Goal: Transaction & Acquisition: Purchase product/service

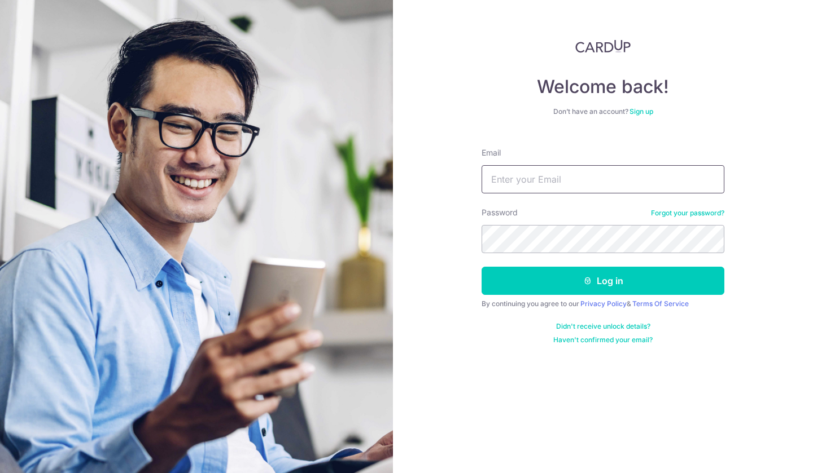
type input "christyhangtuah@gmail.com"
click at [545, 277] on button "Log in" at bounding box center [602, 281] width 243 height 28
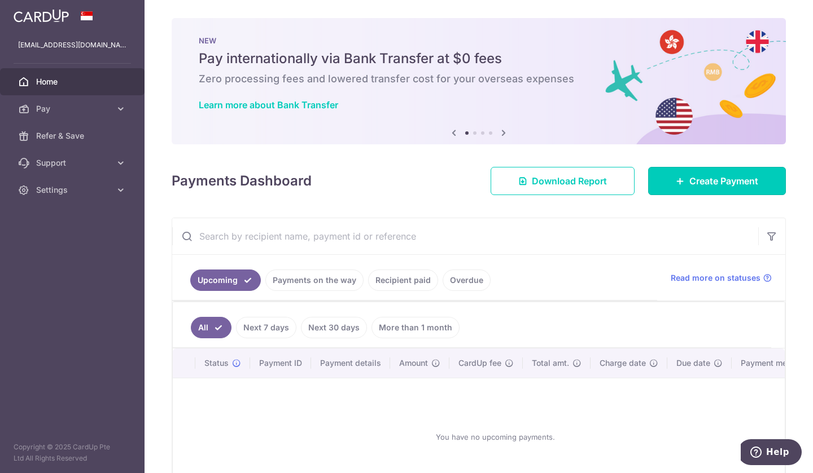
click at [682, 174] on link "Create Payment" at bounding box center [717, 181] width 138 height 28
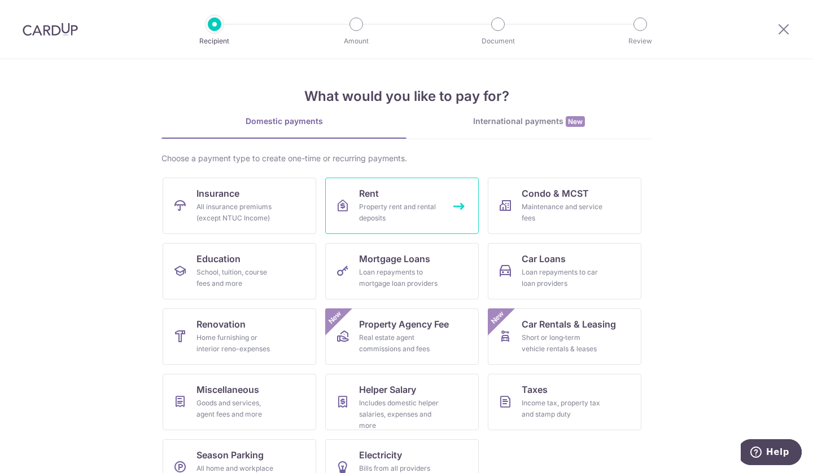
click at [413, 212] on div "Property rent and rental deposits" at bounding box center [399, 212] width 81 height 23
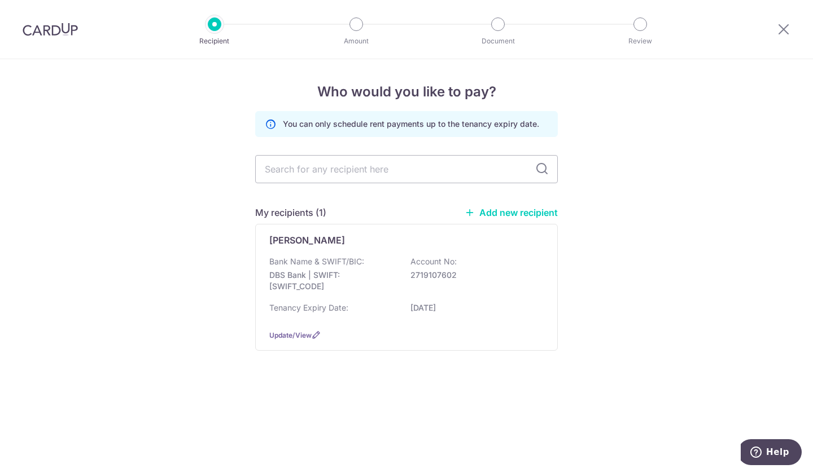
click at [441, 238] on div "[PERSON_NAME]" at bounding box center [399, 241] width 261 height 14
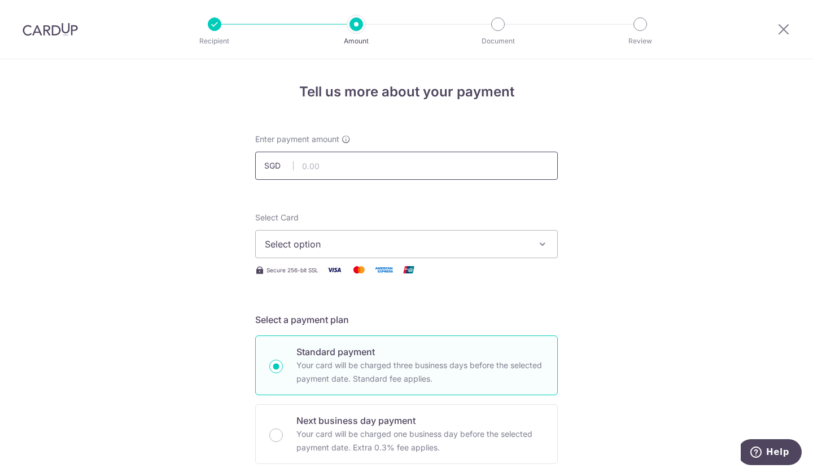
click at [339, 164] on input "text" at bounding box center [406, 166] width 302 height 28
type input "2,900.00"
click at [335, 243] on span "Select option" at bounding box center [396, 245] width 263 height 14
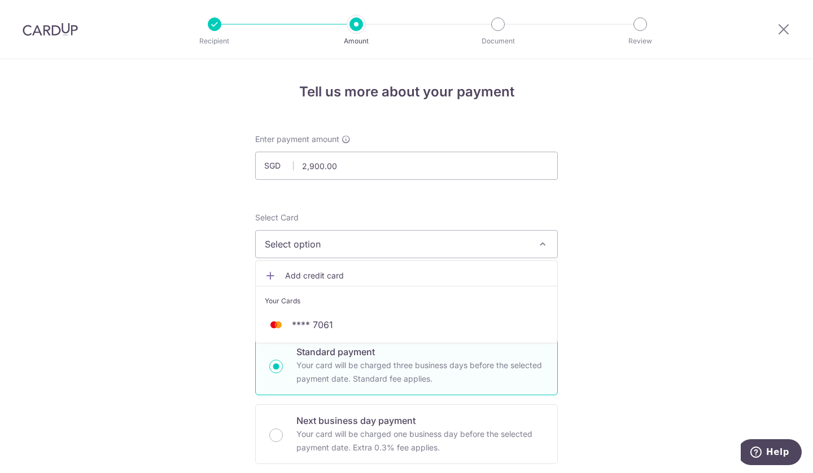
click at [327, 310] on li "Your Cards" at bounding box center [406, 298] width 301 height 25
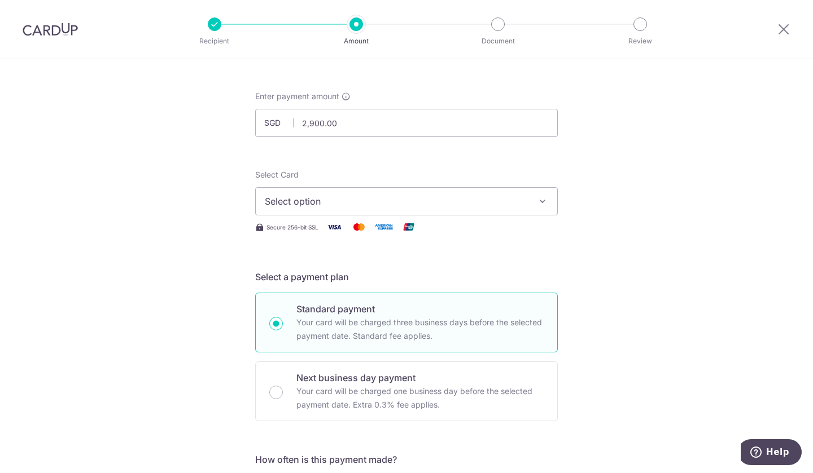
scroll to position [56, 0]
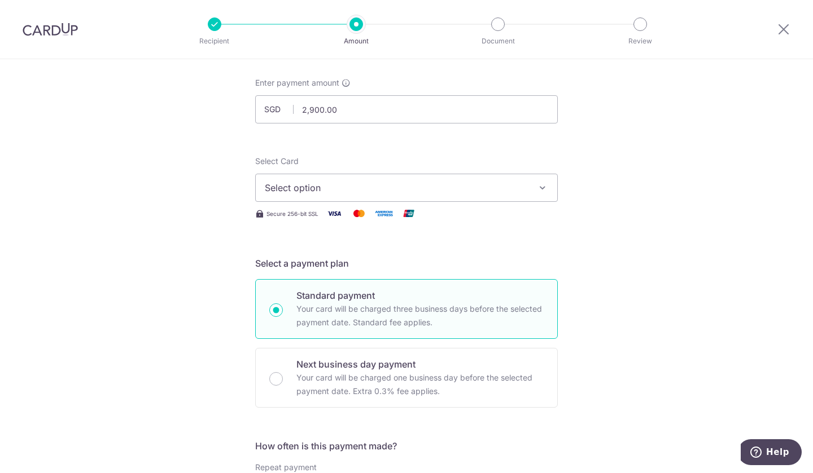
click at [394, 183] on span "Select option" at bounding box center [396, 188] width 263 height 14
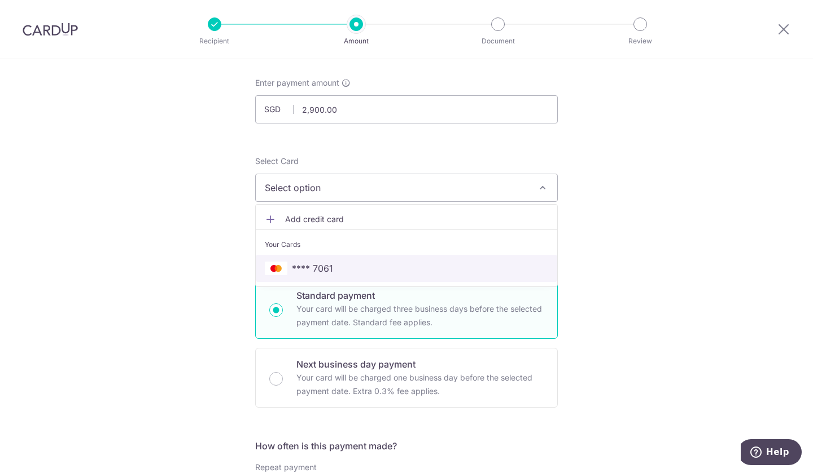
click at [353, 263] on span "**** 7061" at bounding box center [406, 269] width 283 height 14
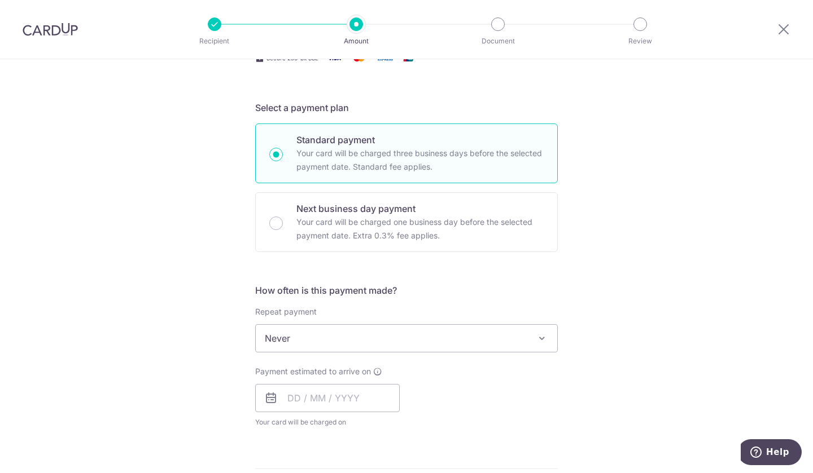
scroll to position [226, 0]
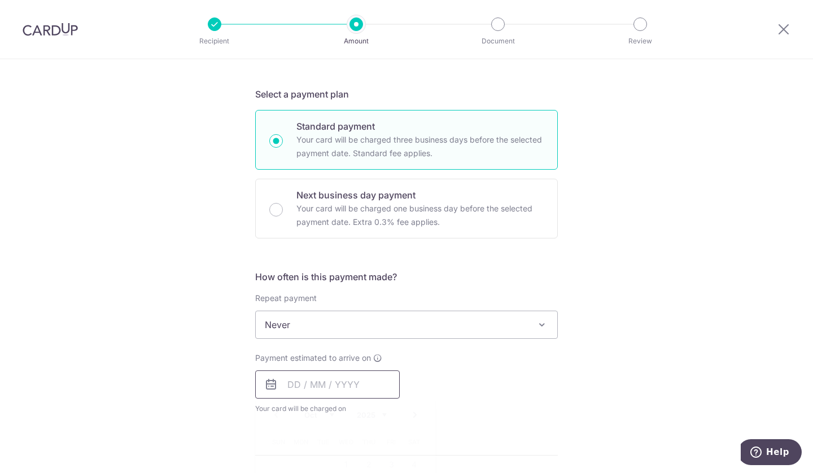
click at [322, 388] on input "text" at bounding box center [327, 385] width 144 height 28
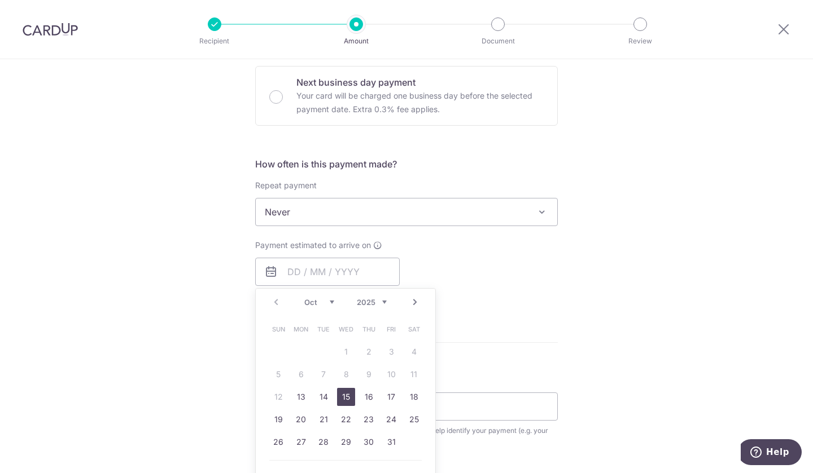
click at [349, 400] on link "15" at bounding box center [346, 397] width 18 height 18
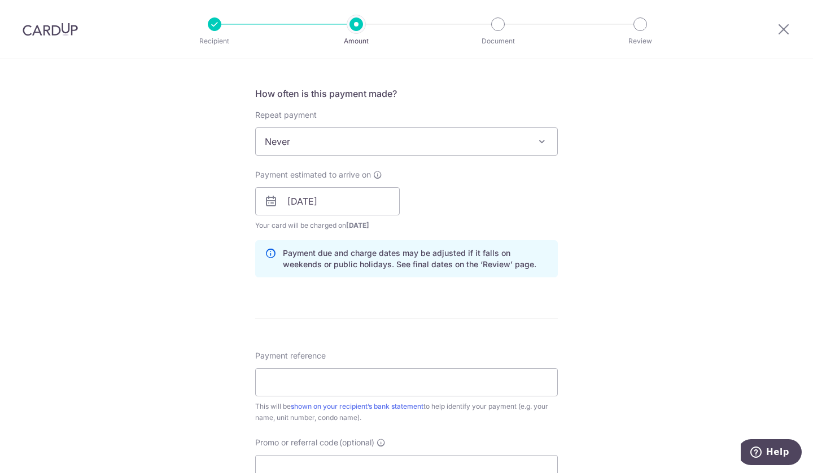
scroll to position [451, 0]
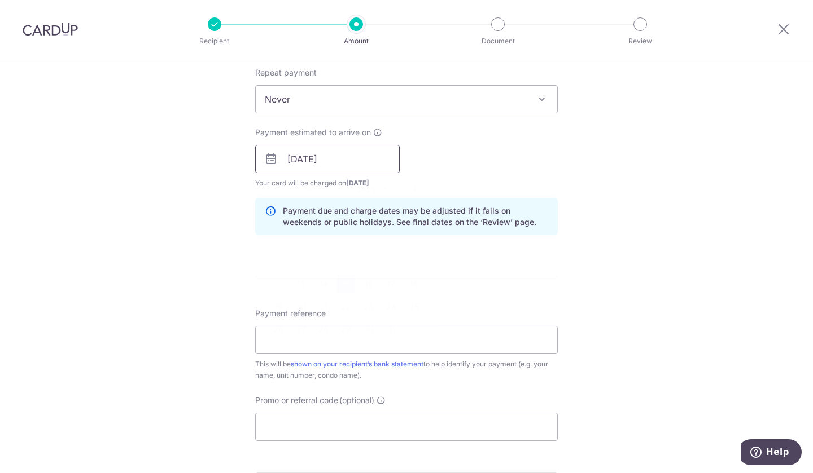
click at [354, 162] on input "15/10/2025" at bounding box center [327, 159] width 144 height 28
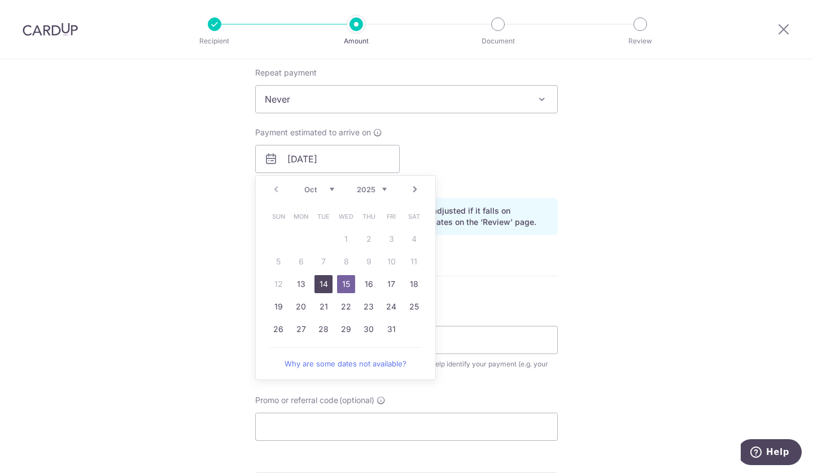
click at [315, 286] on link "14" at bounding box center [323, 284] width 18 height 18
type input "[DATE]"
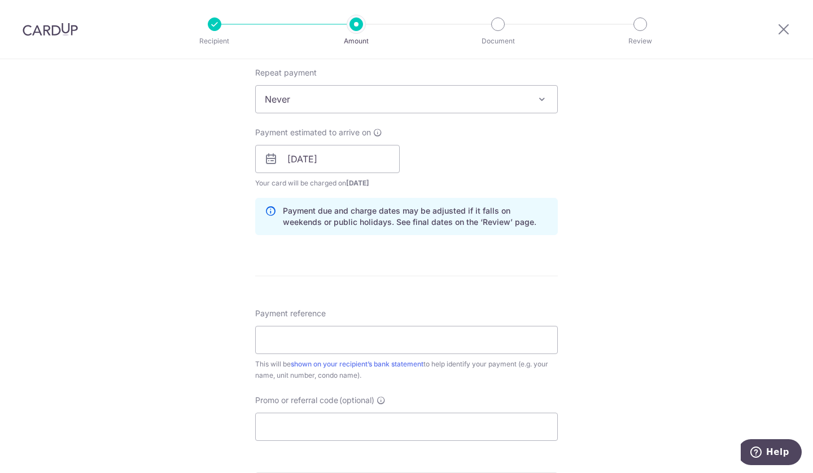
click at [451, 273] on form "Enter payment amount SGD 2,900.00 2900.00 Select Card **** 7061 Add credit card…" at bounding box center [406, 152] width 302 height 940
click at [352, 339] on input "Payment reference" at bounding box center [406, 340] width 302 height 28
type input "rent 05-55"
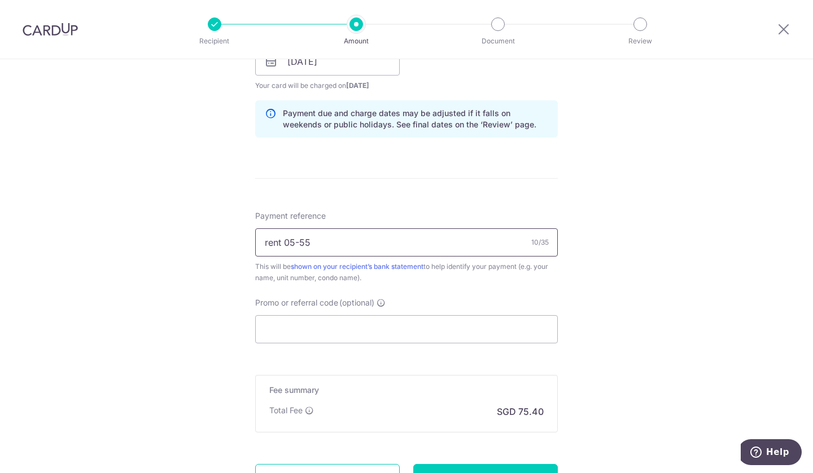
scroll to position [621, 0]
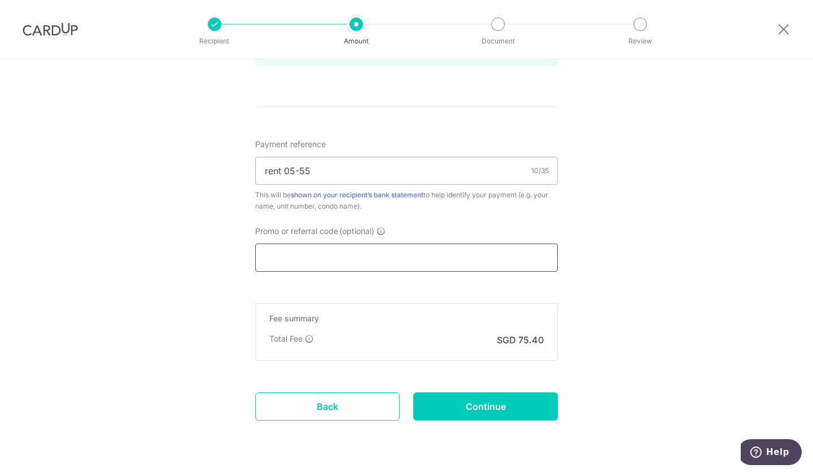
click at [345, 252] on input "Promo or referral code (optional)" at bounding box center [406, 258] width 302 height 28
paste input "SAVERENT179"
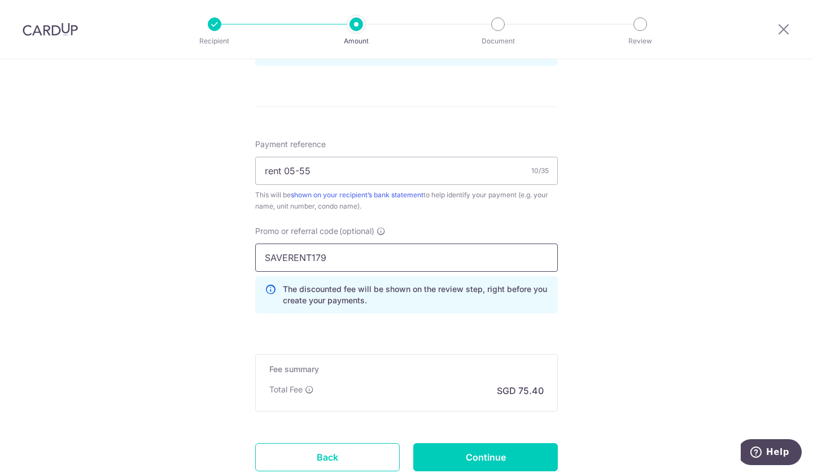
type input "SAVERENT179"
click at [457, 447] on input "Continue" at bounding box center [485, 458] width 144 height 28
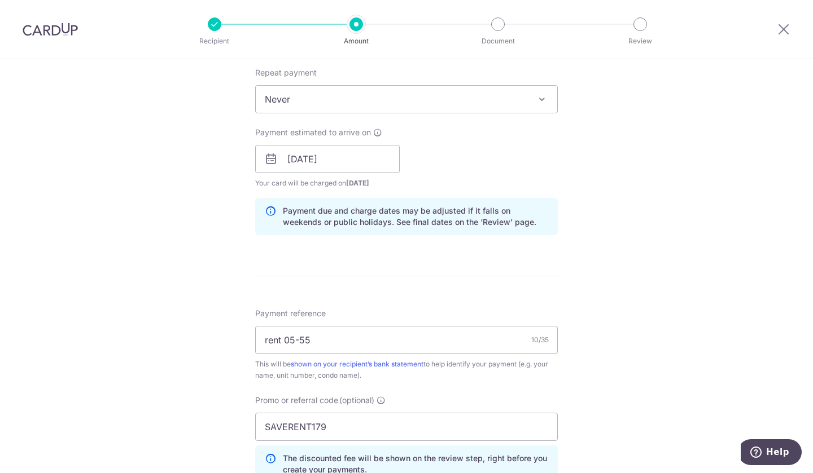
scroll to position [704, 0]
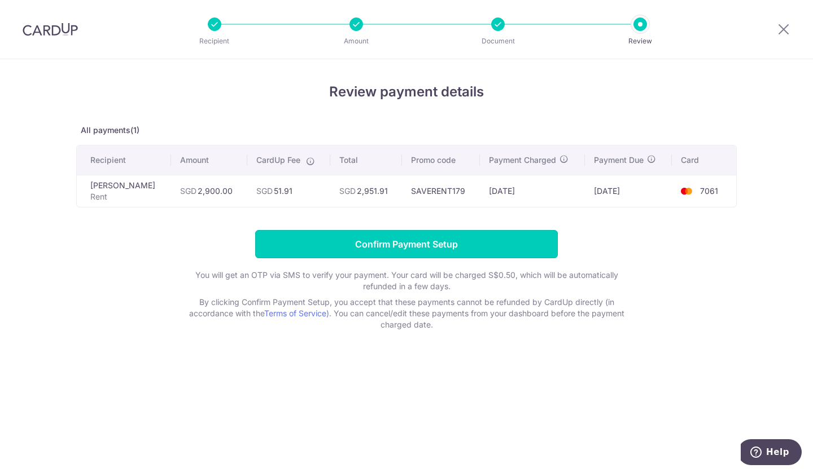
click at [433, 249] on input "Confirm Payment Setup" at bounding box center [406, 244] width 302 height 28
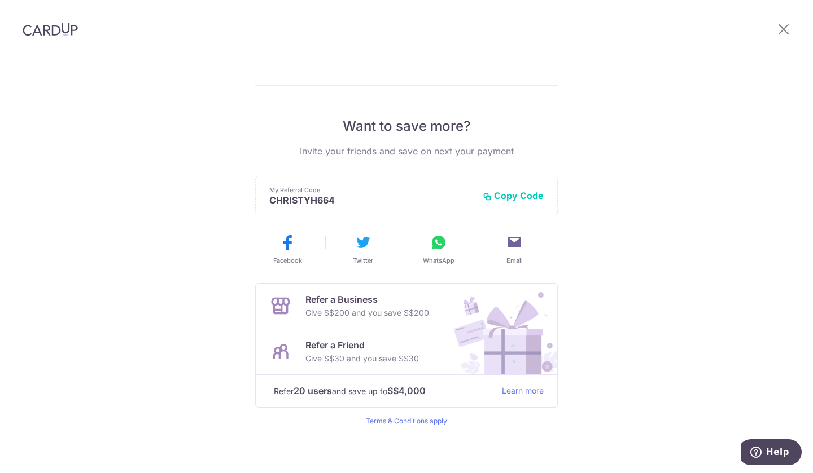
scroll to position [188, 0]
